Goal: Information Seeking & Learning: Learn about a topic

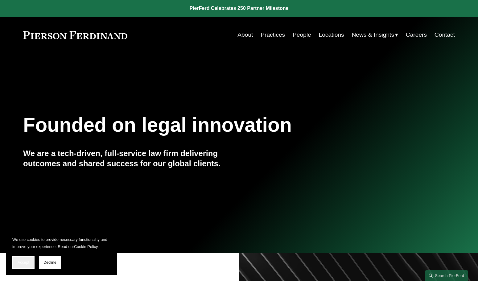
click at [24, 262] on span "Accept" at bounding box center [24, 262] width 12 height 4
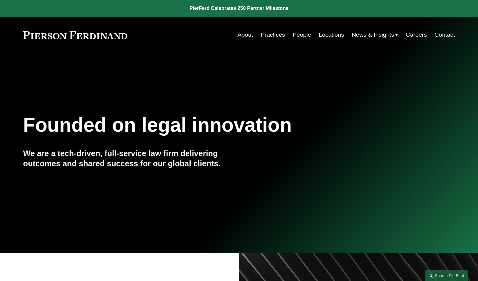
click at [270, 33] on link "Practices" at bounding box center [273, 35] width 24 height 12
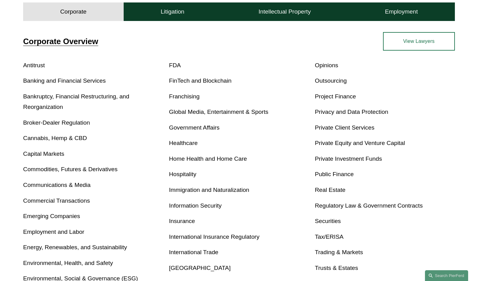
scroll to position [185, 0]
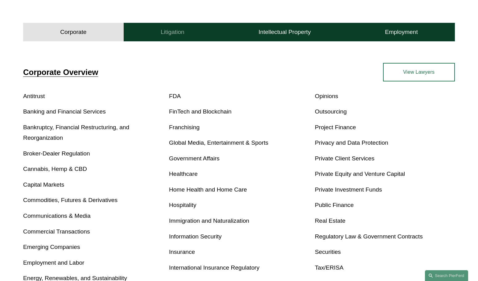
click at [170, 34] on h4 "Litigation" at bounding box center [173, 31] width 24 height 7
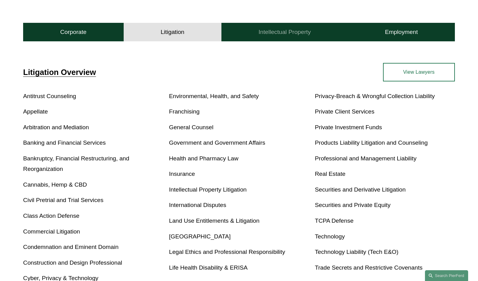
click at [291, 36] on h4 "Intellectual Property" at bounding box center [285, 31] width 52 height 7
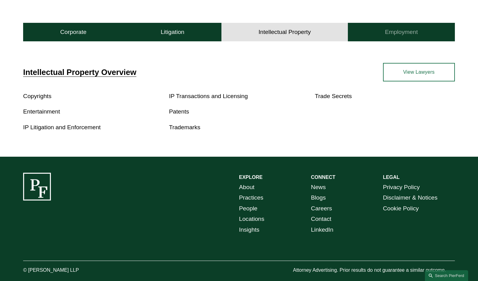
click at [403, 32] on h4 "Employment" at bounding box center [401, 31] width 33 height 7
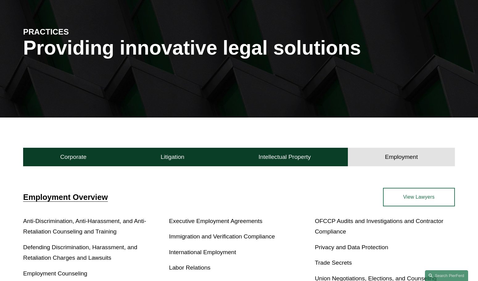
scroll to position [0, 0]
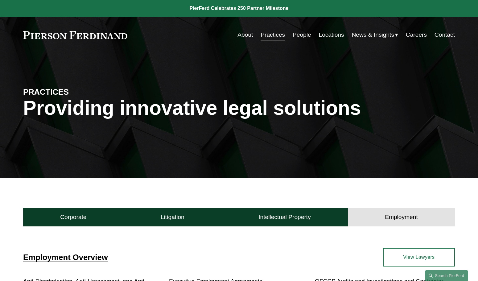
click at [304, 35] on link "People" at bounding box center [302, 35] width 19 height 12
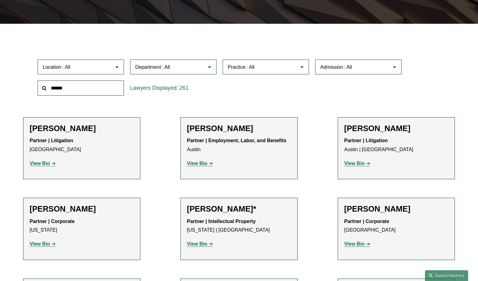
scroll to position [154, 0]
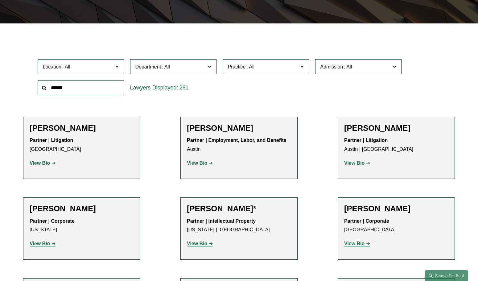
click at [96, 65] on span "Location" at bounding box center [78, 67] width 71 height 8
click at [0, 0] on link "[GEOGRAPHIC_DATA]" at bounding box center [0, 0] width 0 height 0
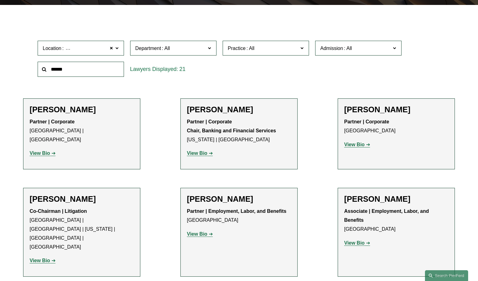
scroll to position [177, 0]
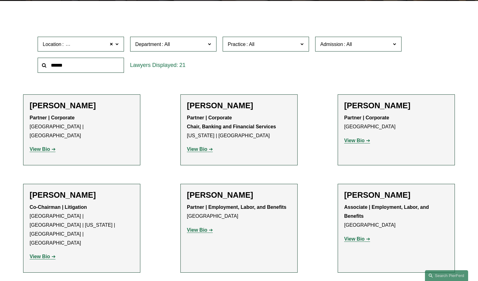
click at [353, 140] on strong "View Bio" at bounding box center [354, 140] width 20 height 5
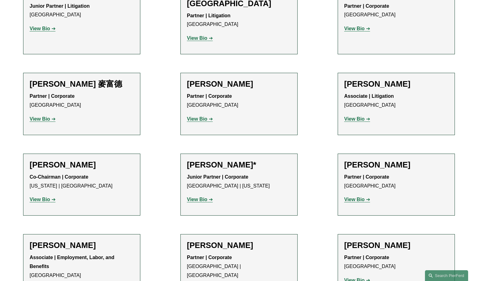
scroll to position [547, 0]
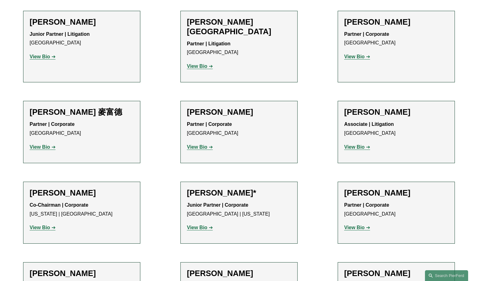
click at [41, 144] on strong "View Bio" at bounding box center [40, 146] width 20 height 5
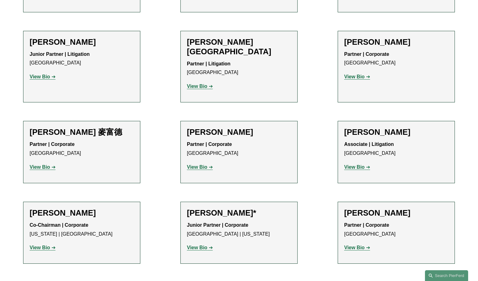
scroll to position [516, 0]
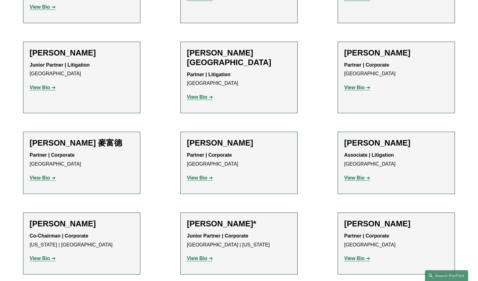
click at [192, 175] on strong "View Bio" at bounding box center [197, 177] width 20 height 5
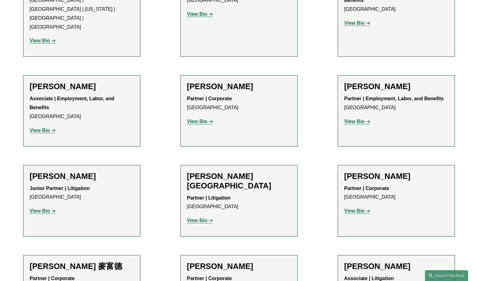
scroll to position [0, 0]
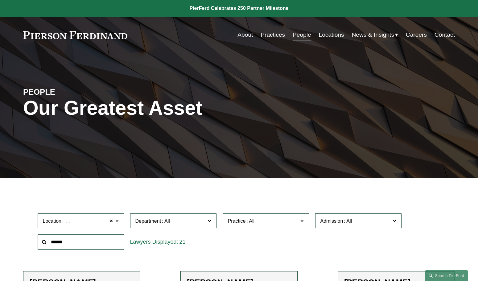
click at [328, 36] on link "Locations" at bounding box center [331, 35] width 25 height 12
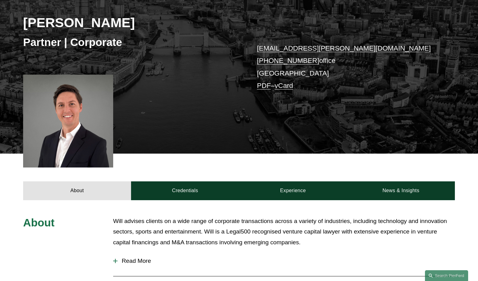
scroll to position [93, 0]
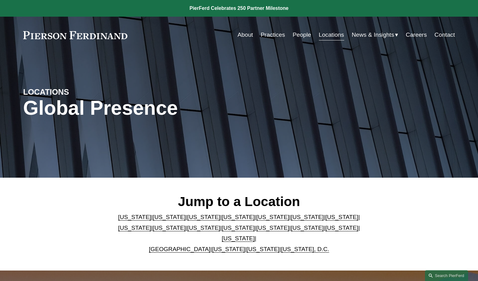
click at [413, 35] on link "Careers" at bounding box center [416, 35] width 21 height 12
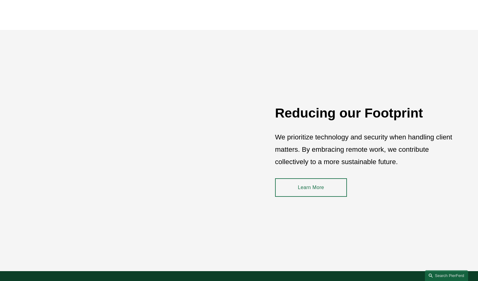
scroll to position [788, 0]
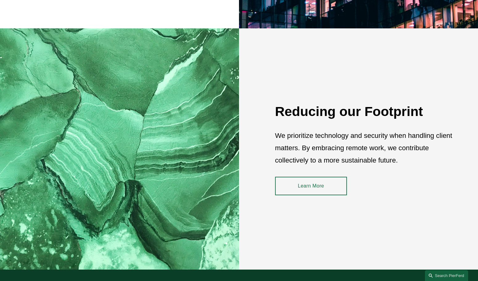
click at [323, 185] on link "Learn More" at bounding box center [311, 186] width 72 height 19
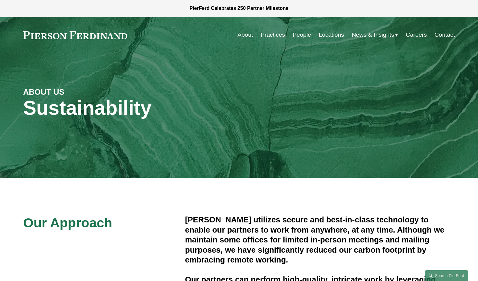
click at [247, 33] on link "About" at bounding box center [245, 35] width 15 height 12
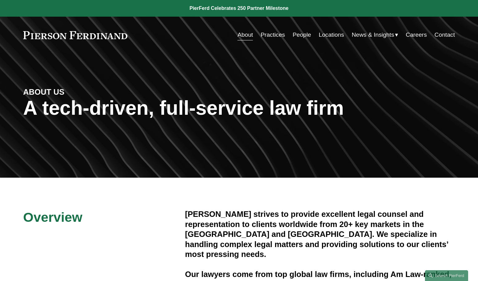
click at [268, 32] on link "Practices" at bounding box center [273, 35] width 24 height 12
